Goal: Information Seeking & Learning: Learn about a topic

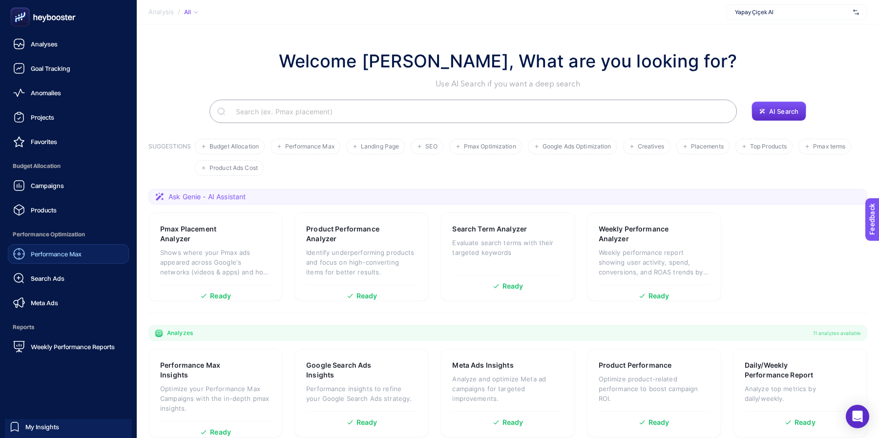
click at [46, 255] on span "Performance Max" at bounding box center [56, 254] width 51 height 8
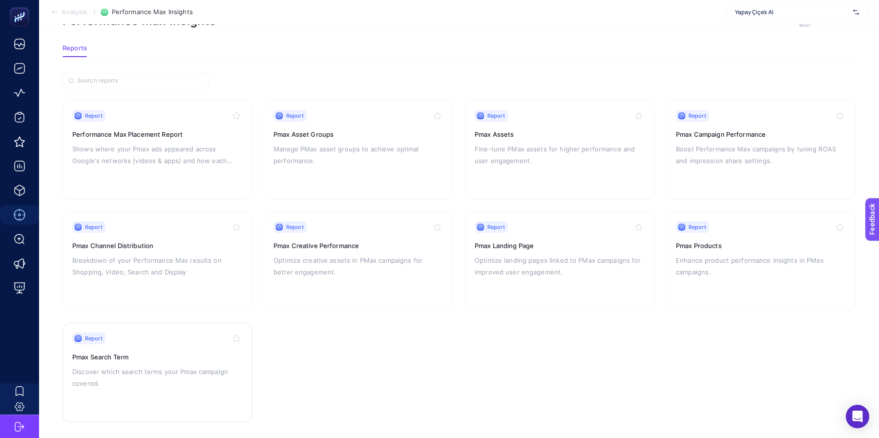
click at [201, 375] on p "Discover which search terms your Pmax campaign covered." at bounding box center [157, 377] width 170 height 23
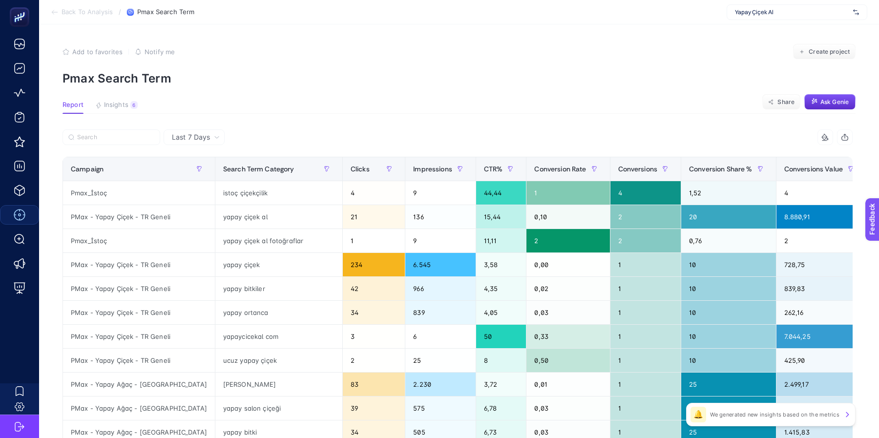
click at [200, 139] on span "Last 7 Days" at bounding box center [191, 137] width 38 height 10
click at [199, 173] on li "Last 30 Days" at bounding box center [194, 176] width 55 height 18
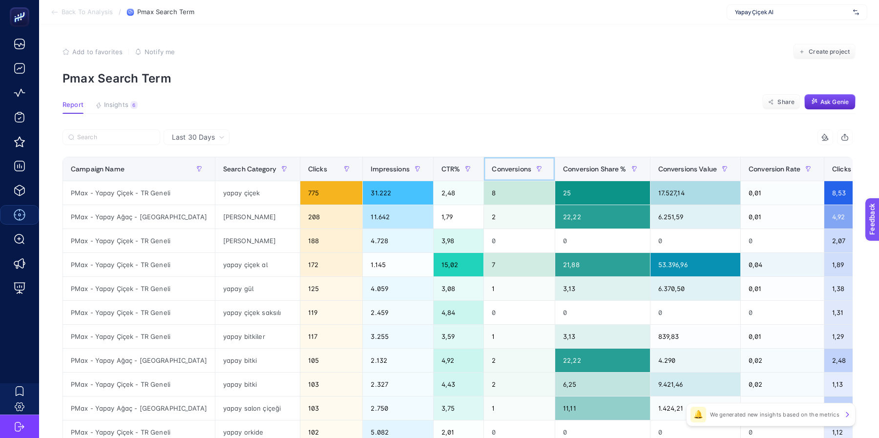
click at [492, 170] on span "Conversions" at bounding box center [512, 169] width 40 height 8
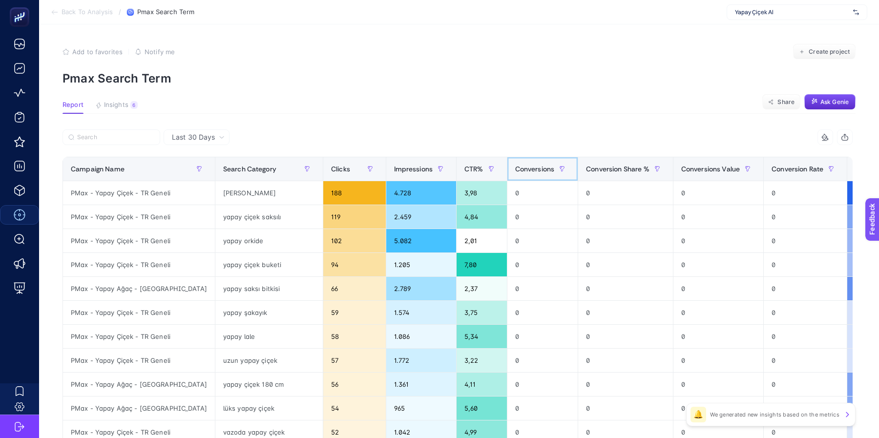
click at [515, 170] on span "Conversions" at bounding box center [535, 169] width 40 height 8
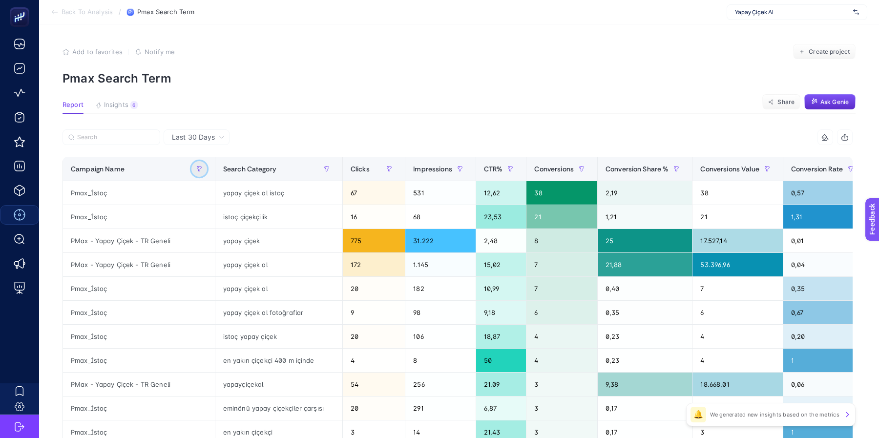
click at [196, 170] on icon "button" at bounding box center [199, 169] width 6 height 6
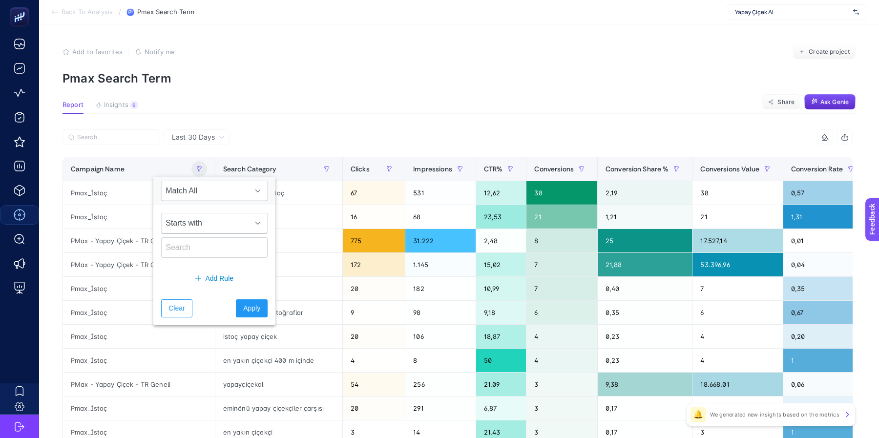
click at [199, 224] on span "Starts with" at bounding box center [205, 223] width 87 height 20
click at [193, 194] on span "Match All" at bounding box center [205, 191] width 87 height 20
click at [188, 249] on input "text" at bounding box center [214, 247] width 106 height 21
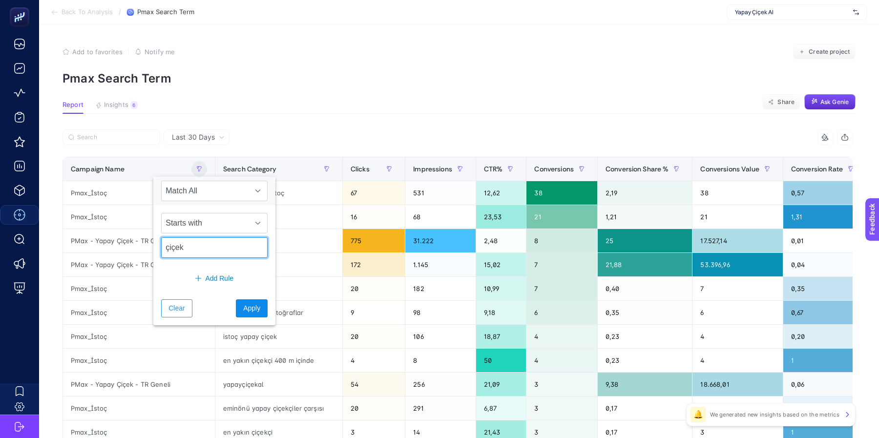
type input "çiçek"
click at [243, 308] on span "Apply" at bounding box center [251, 308] width 17 height 10
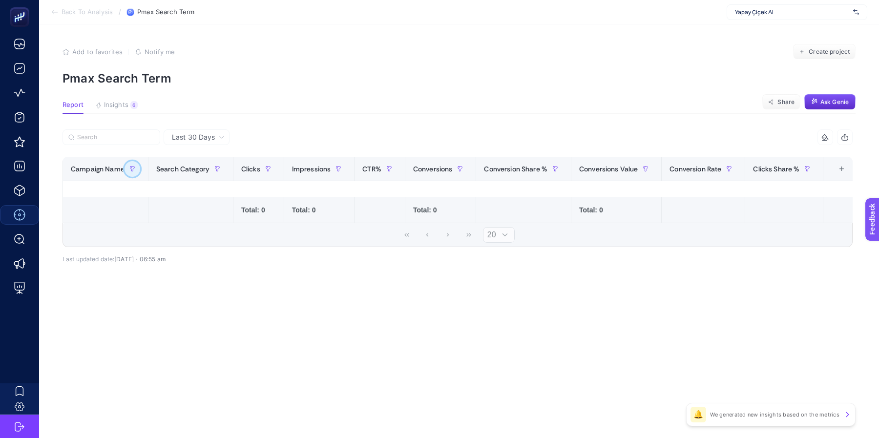
click at [126, 169] on button "button" at bounding box center [133, 169] width 16 height 16
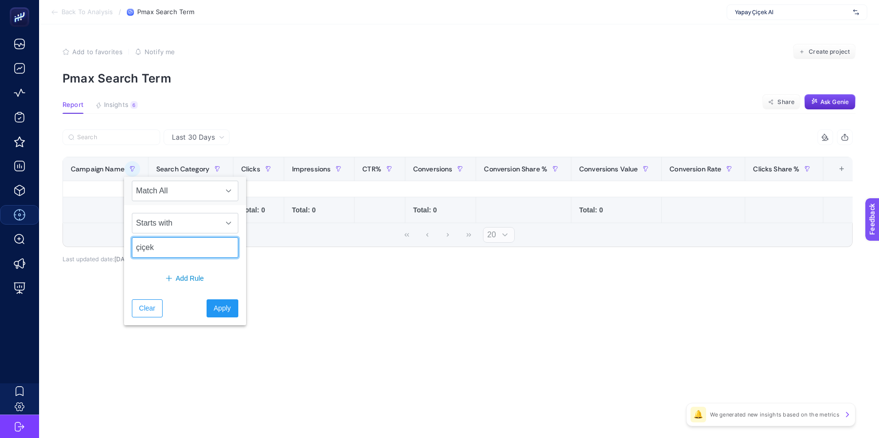
click at [182, 247] on input "çiçek" at bounding box center [185, 247] width 106 height 21
click at [214, 306] on span "Apply" at bounding box center [222, 308] width 17 height 10
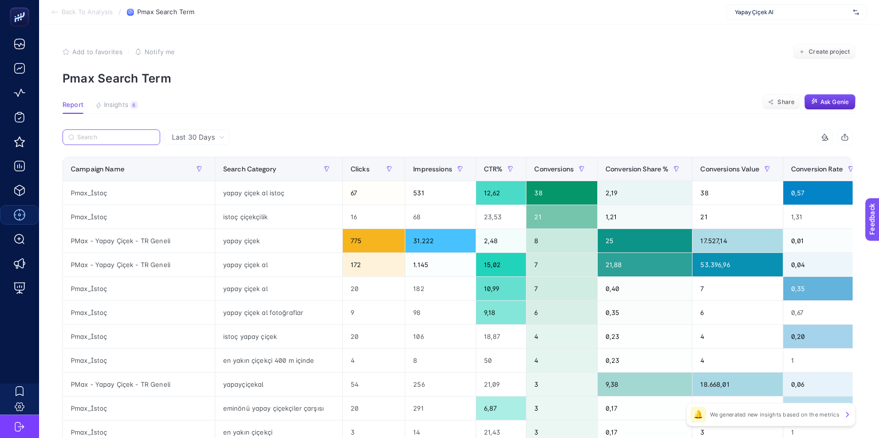
click at [125, 134] on input "Search" at bounding box center [115, 137] width 77 height 7
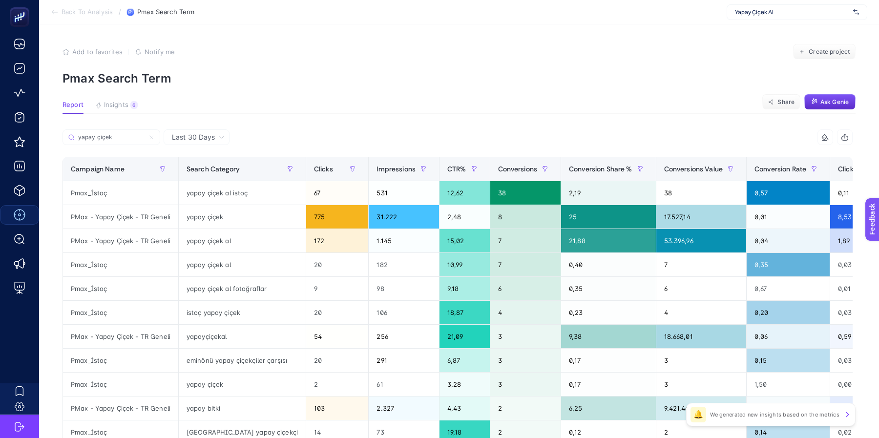
click at [301, 74] on p "Pmax Search Term" at bounding box center [459, 78] width 793 height 14
click at [101, 137] on input "yapay çiçek" at bounding box center [115, 137] width 77 height 7
click at [101, 137] on input "yapay çiçek" at bounding box center [111, 137] width 66 height 7
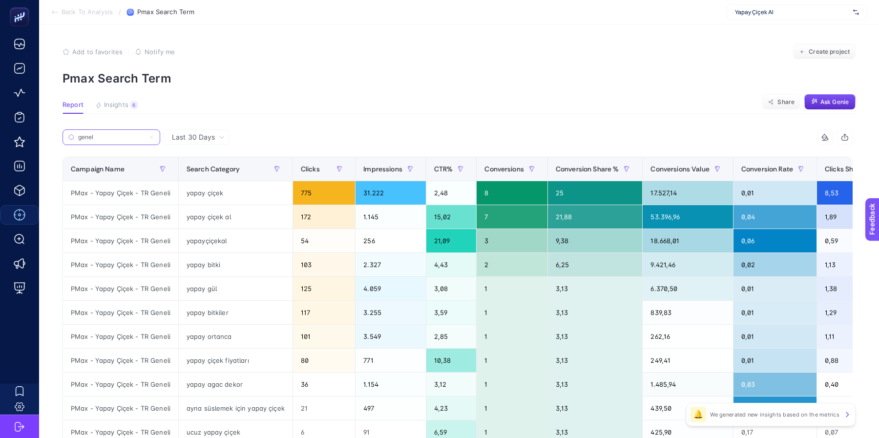
type input "genel"
click at [323, 76] on p "Pmax Search Term" at bounding box center [459, 78] width 793 height 14
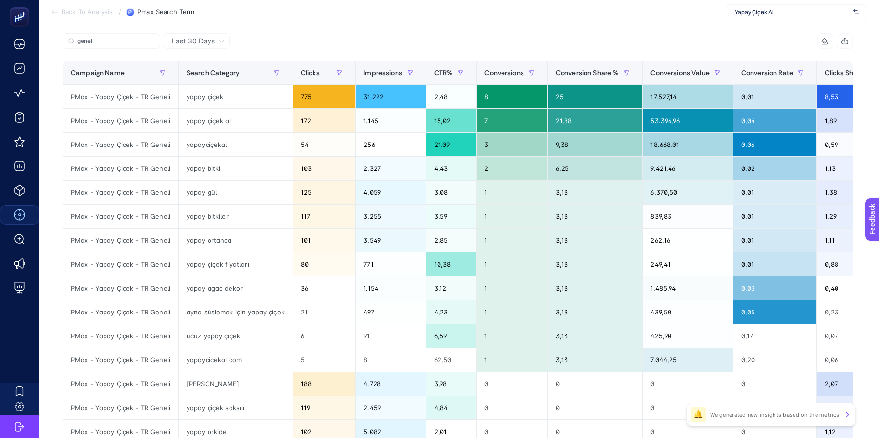
scroll to position [94, 0]
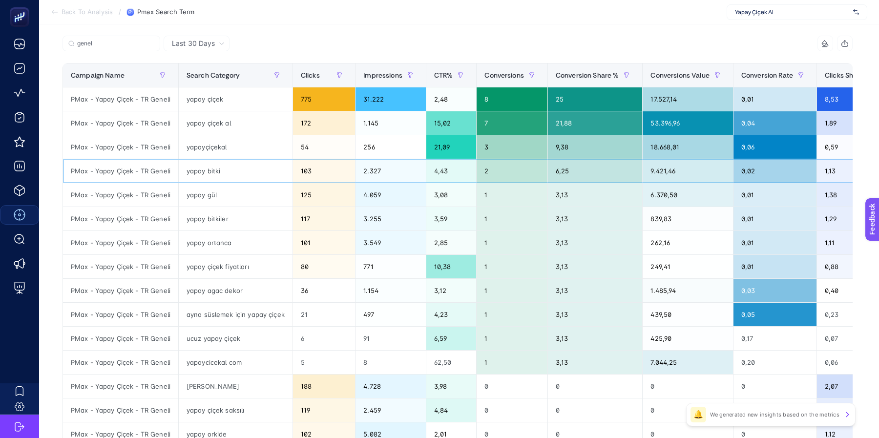
click at [208, 168] on div "yapay bitki" at bounding box center [236, 170] width 114 height 23
copy tr "yapay bitki"
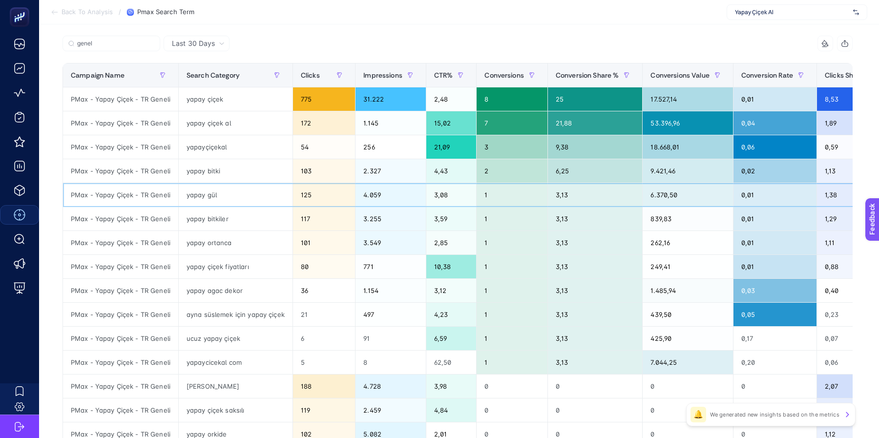
click at [201, 196] on div "yapay gül" at bounding box center [236, 194] width 114 height 23
copy tr "yapay gül"
click at [210, 218] on div "yapay bitkiler" at bounding box center [236, 218] width 114 height 23
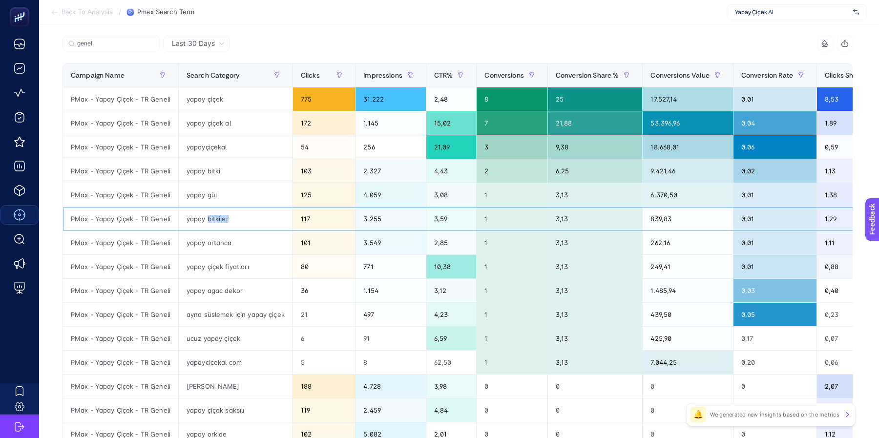
click at [210, 218] on div "yapay bitkiler" at bounding box center [236, 218] width 114 height 23
copy tr "yapay bitkiler"
click at [218, 243] on div "yapay ortanca" at bounding box center [236, 242] width 114 height 23
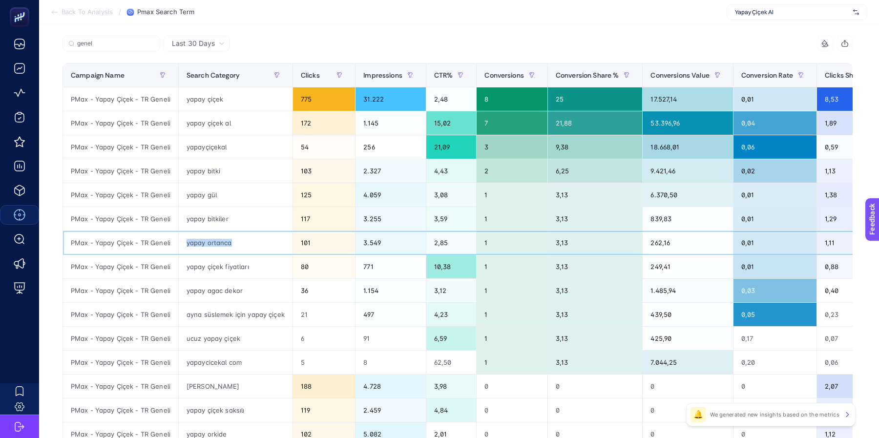
click at [218, 243] on div "yapay ortanca" at bounding box center [236, 242] width 114 height 23
copy tr "yapay ortanca"
click at [228, 263] on div "yapay çiçek fiyatları" at bounding box center [236, 266] width 114 height 23
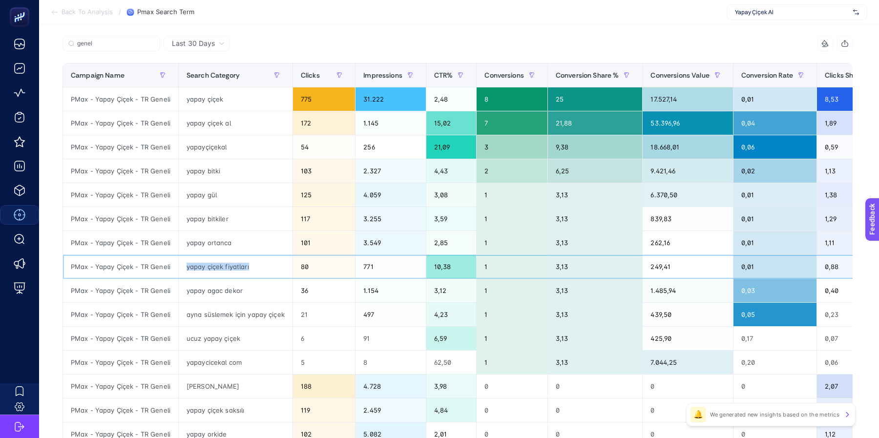
copy tr "yapay çiçek fiyatları"
click at [229, 313] on div "ayna süslemek için yapay çiçek" at bounding box center [236, 314] width 114 height 23
copy tr "ayna süslemek için yapay çiçek"
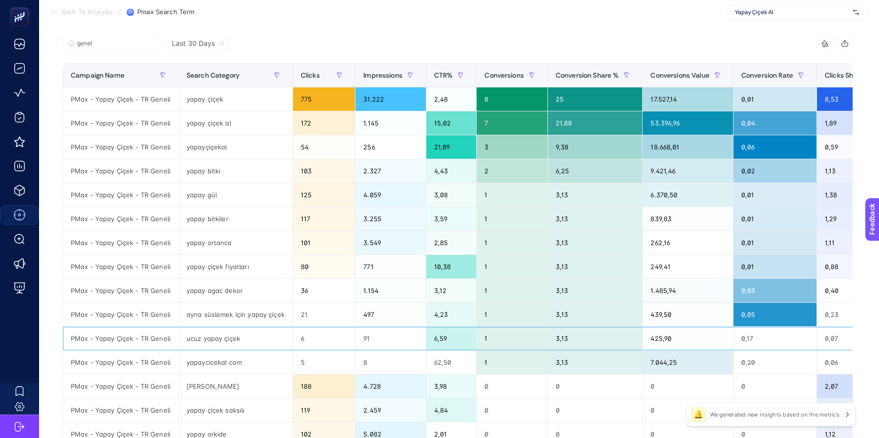
click at [205, 336] on div "ucuz yapay çiçek" at bounding box center [236, 338] width 114 height 23
copy tr "ucuz yapay çiçek"
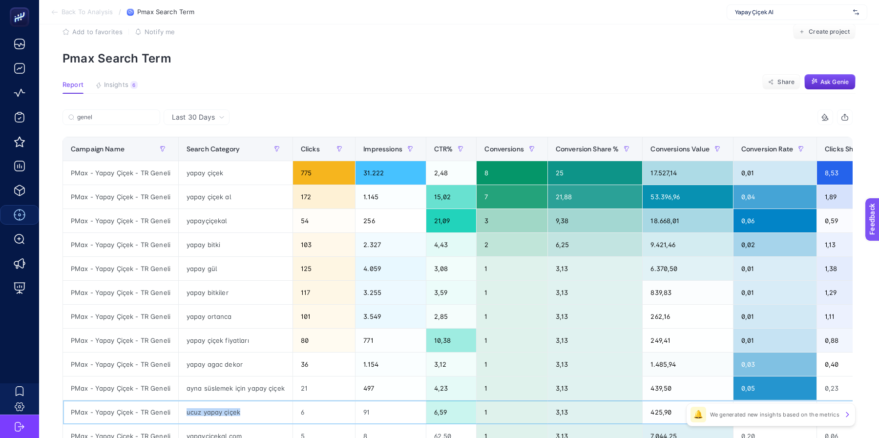
scroll to position [0, 0]
